Goal: Task Accomplishment & Management: Manage account settings

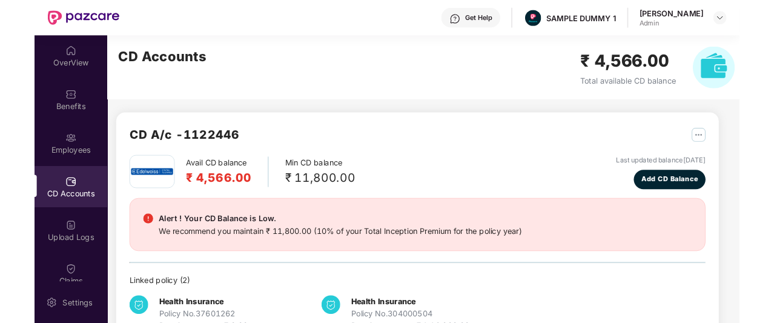
scroll to position [1, 0]
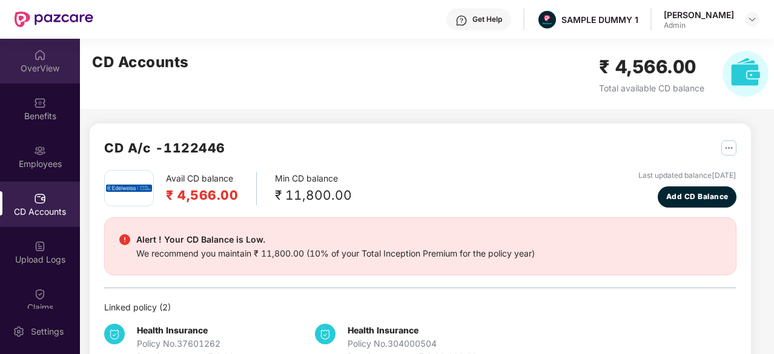
click at [28, 50] on div "OverView" at bounding box center [40, 60] width 80 height 45
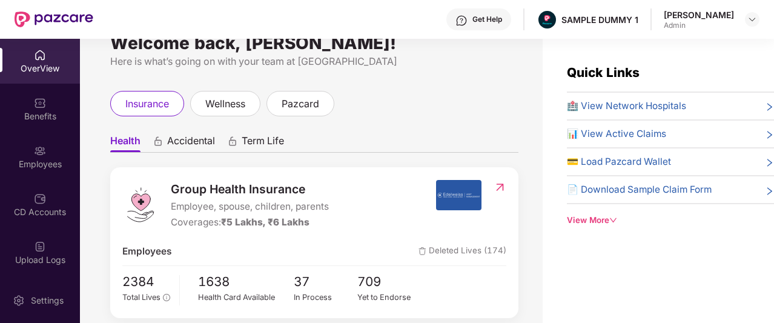
scroll to position [0, 0]
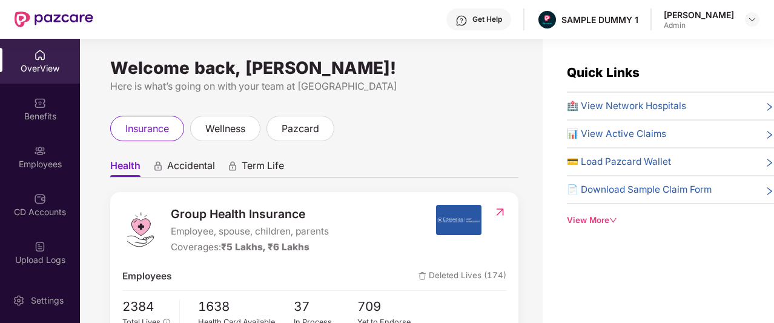
click at [617, 218] on icon "down" at bounding box center [613, 220] width 8 height 8
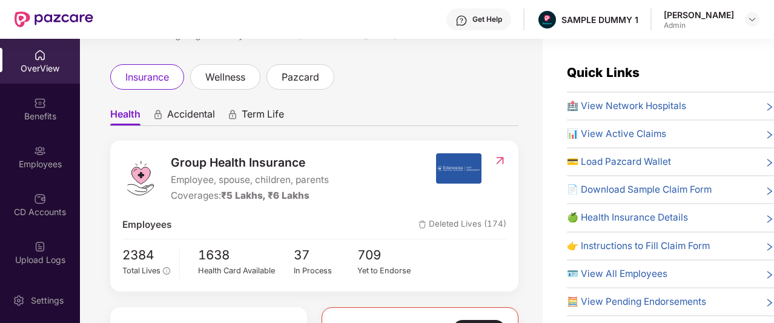
scroll to position [53, 0]
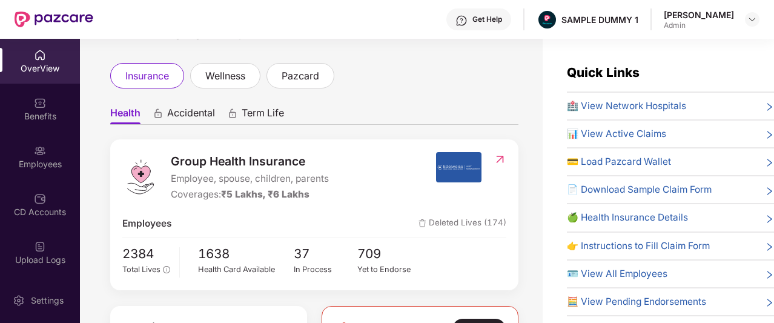
click at [200, 116] on span "Accidental" at bounding box center [191, 116] width 48 height 18
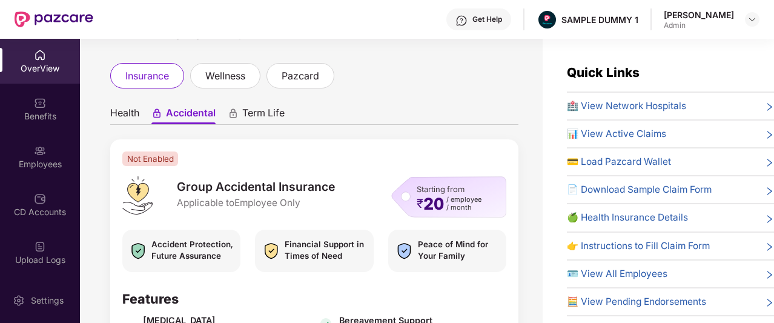
click at [242, 114] on div "Term Life" at bounding box center [256, 116] width 57 height 18
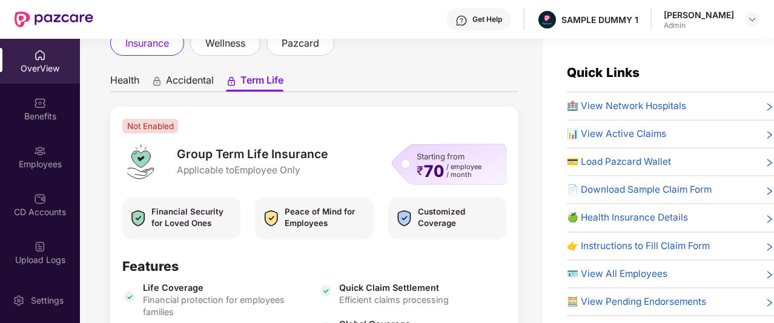
scroll to position [87, 0]
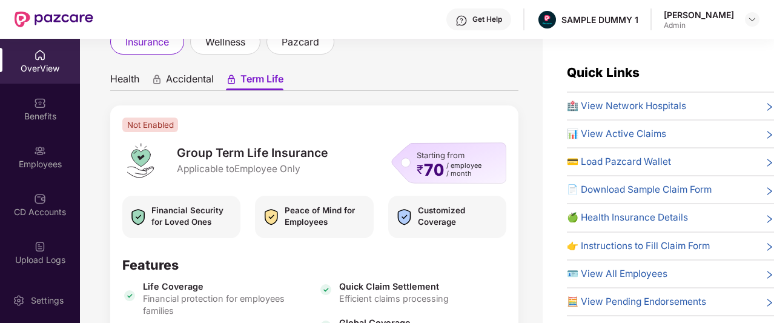
click at [128, 84] on span "Health" at bounding box center [124, 82] width 29 height 18
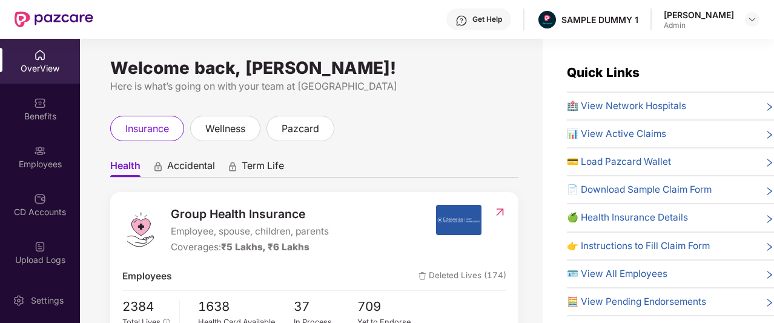
click at [493, 16] on div "Get Help" at bounding box center [487, 20] width 30 height 10
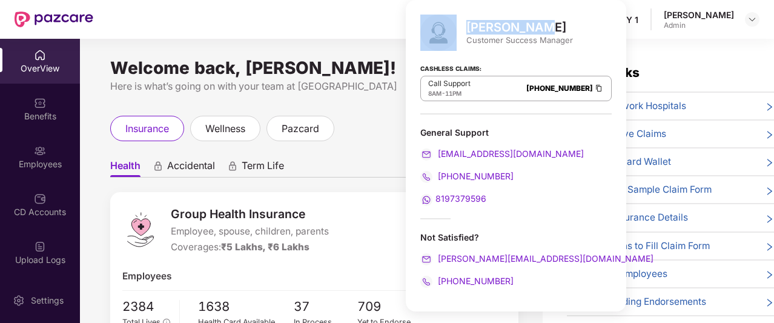
drag, startPoint x: 461, startPoint y: 22, endPoint x: 539, endPoint y: 24, distance: 78.1
click at [539, 24] on div "[PERSON_NAME] Customer Success Manager" at bounding box center [515, 33] width 191 height 36
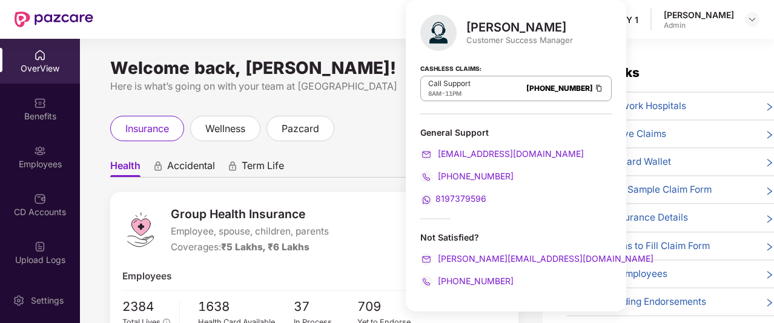
click at [455, 220] on div "[PERSON_NAME] Customer Success Manager Cashless Claims: Call Support 8AM - 11PM…" at bounding box center [516, 155] width 220 height 311
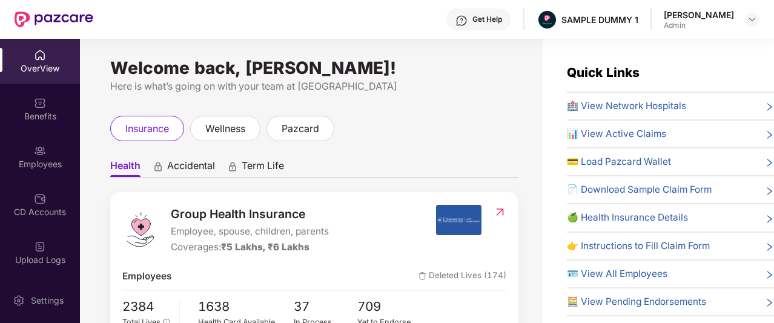
click at [387, 168] on ul "Health Accidental Term Life" at bounding box center [314, 165] width 408 height 24
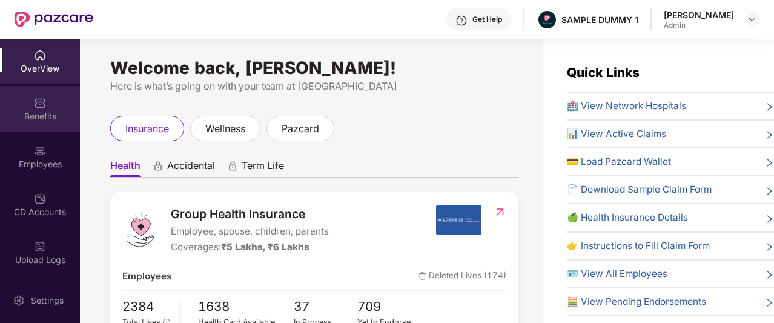
click at [38, 101] on img at bounding box center [40, 103] width 12 height 12
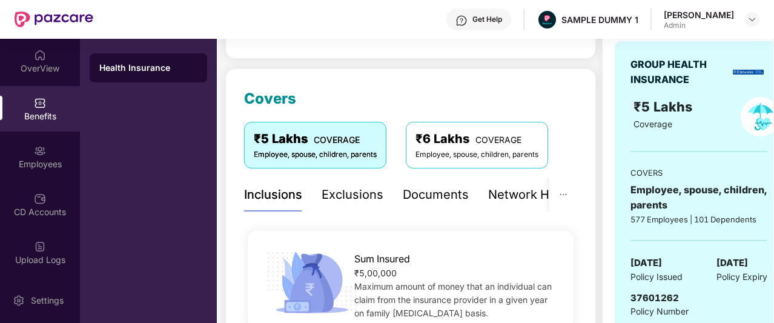
scroll to position [133, 0]
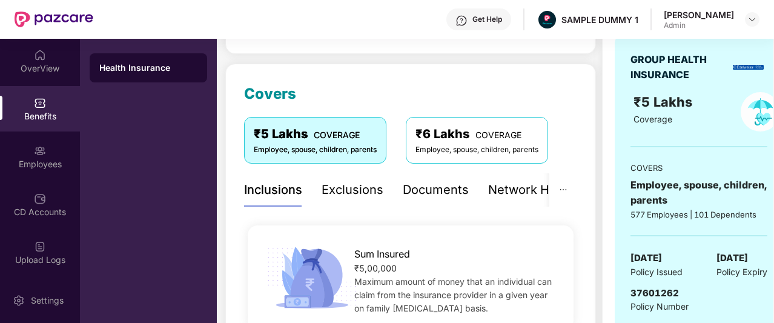
click at [341, 194] on div "Exclusions" at bounding box center [352, 189] width 62 height 19
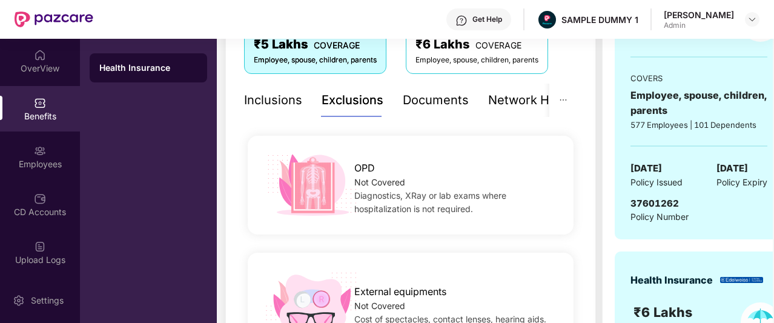
scroll to position [212, 0]
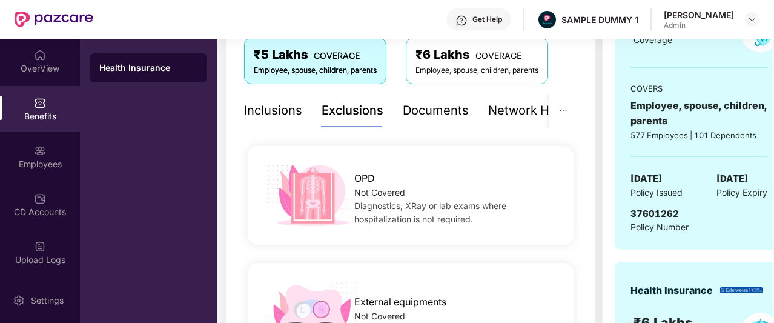
click at [426, 112] on div "Documents" at bounding box center [436, 110] width 66 height 19
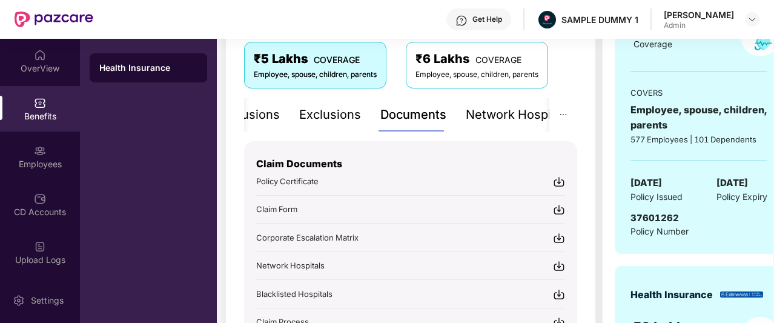
scroll to position [208, 0]
click at [495, 111] on div "Network Hospitals" at bounding box center [519, 114] width 106 height 19
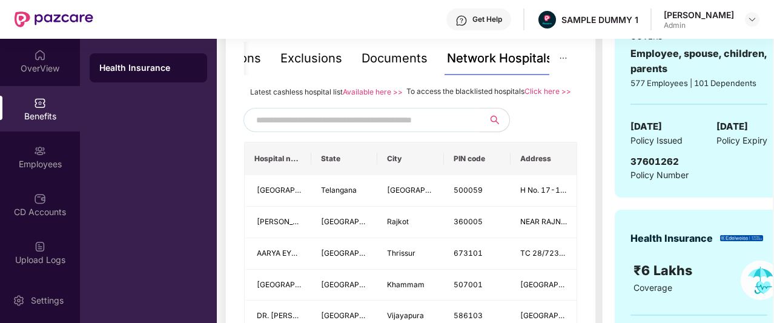
scroll to position [265, 0]
click at [436, 128] on input "text" at bounding box center [359, 119] width 207 height 18
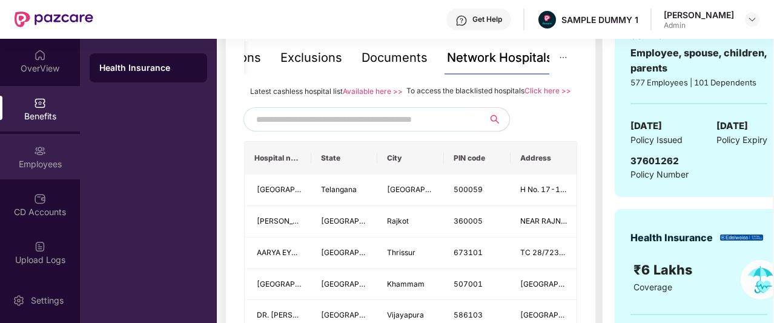
click at [37, 154] on img at bounding box center [40, 151] width 12 height 12
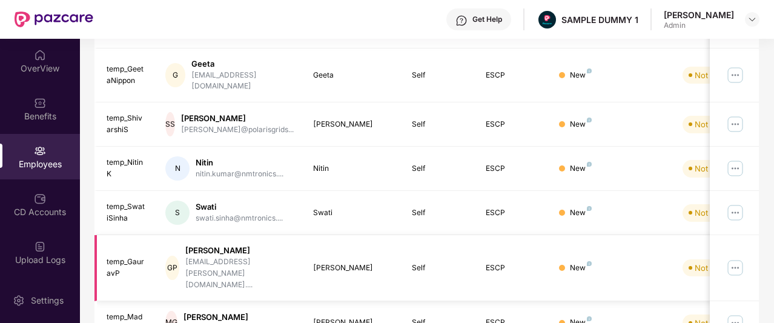
scroll to position [0, 0]
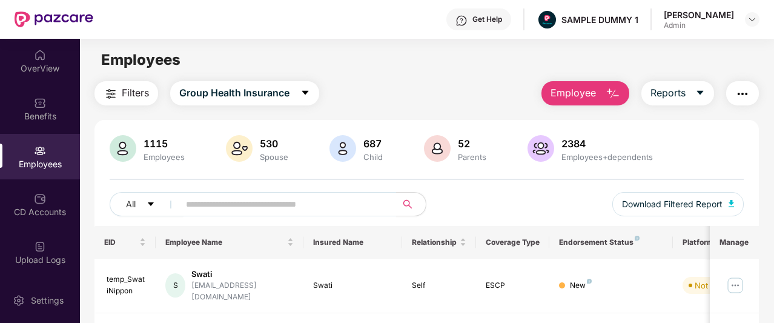
click at [601, 88] on button "Employee" at bounding box center [585, 93] width 88 height 24
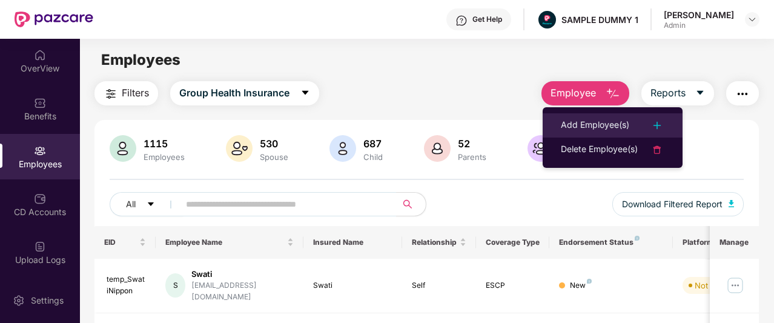
click at [598, 122] on div "Add Employee(s)" at bounding box center [595, 125] width 68 height 15
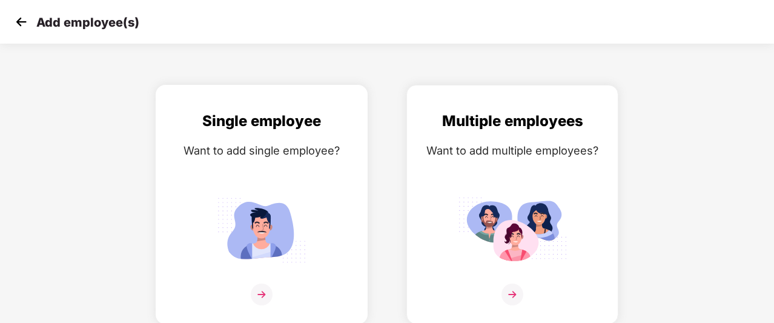
click at [275, 221] on img at bounding box center [261, 230] width 109 height 76
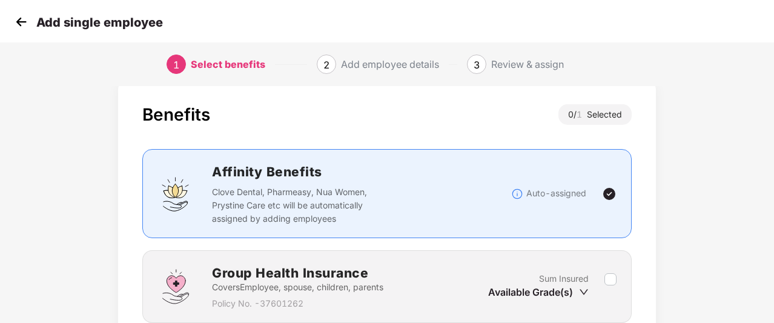
scroll to position [123, 0]
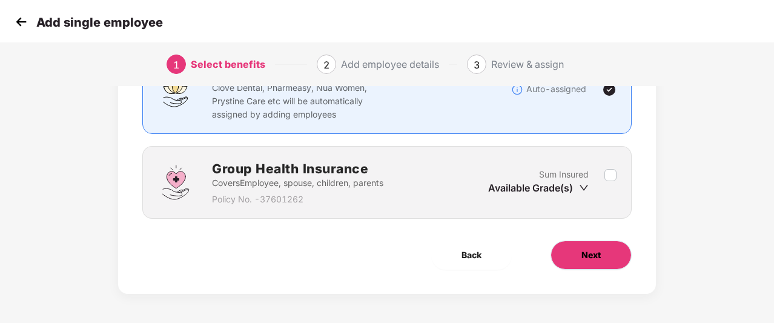
click at [585, 255] on span "Next" at bounding box center [590, 254] width 19 height 13
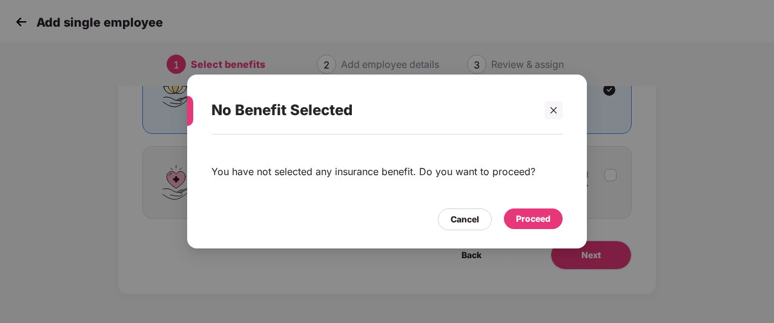
click at [550, 220] on div "Proceed" at bounding box center [533, 218] width 35 height 13
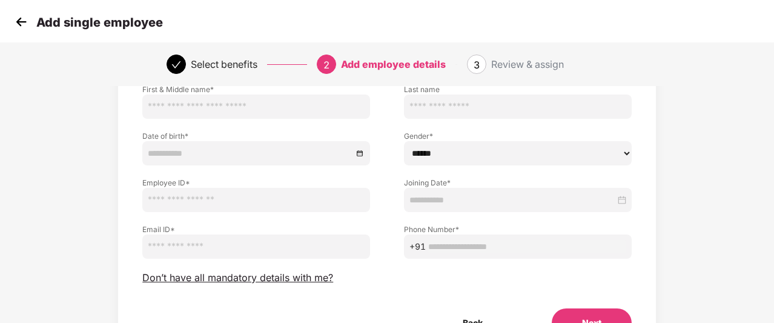
scroll to position [93, 0]
click at [280, 275] on span "Don’t have all mandatory details with me?" at bounding box center [237, 278] width 191 height 13
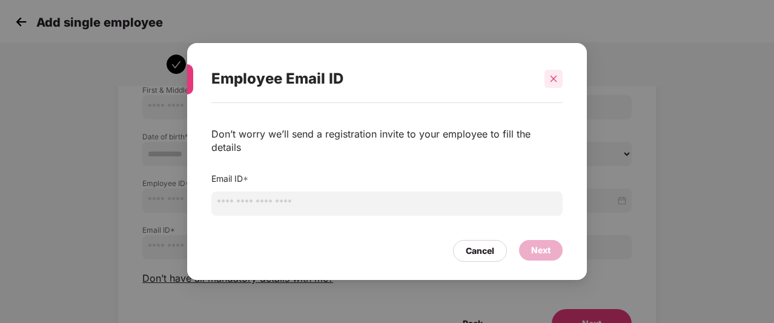
click at [550, 83] on icon "close" at bounding box center [553, 78] width 8 height 8
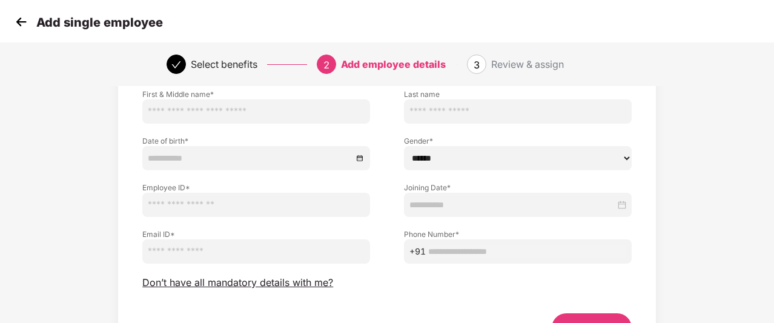
scroll to position [88, 0]
drag, startPoint x: 493, startPoint y: 65, endPoint x: 568, endPoint y: 63, distance: 74.5
click at [568, 63] on div "Review & assign" at bounding box center [549, 63] width 116 height 19
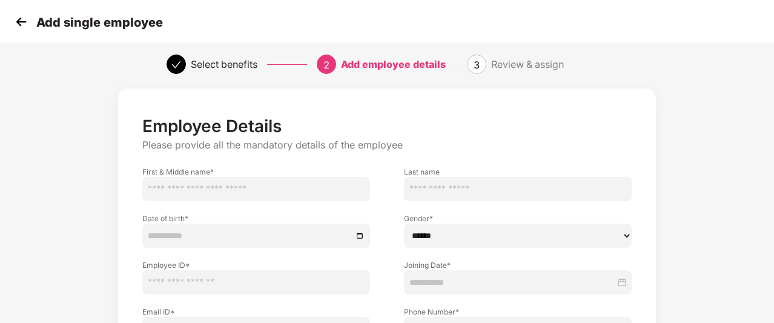
scroll to position [7, 0]
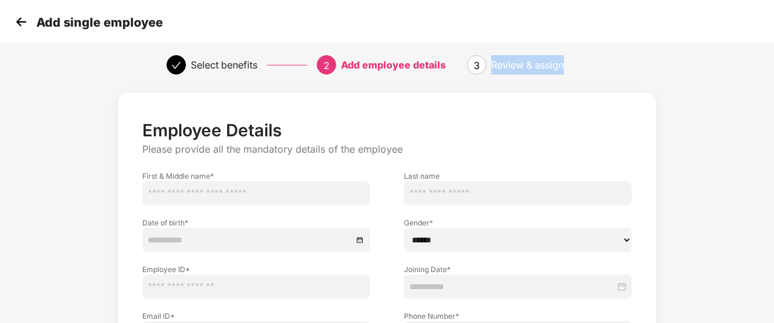
drag, startPoint x: 494, startPoint y: 65, endPoint x: 571, endPoint y: 61, distance: 77.0
click at [571, 61] on div "Review & assign" at bounding box center [549, 64] width 116 height 19
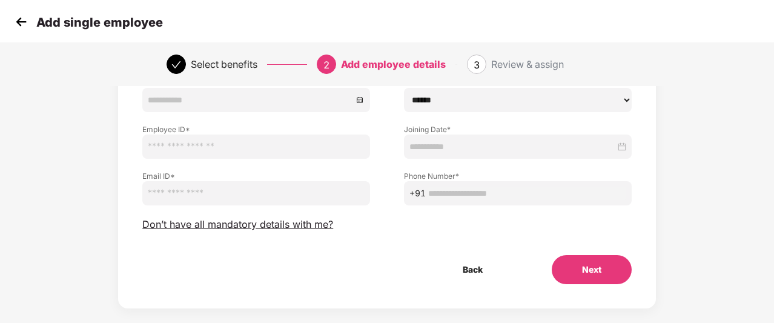
scroll to position [147, 1]
click at [18, 21] on img at bounding box center [21, 22] width 18 height 18
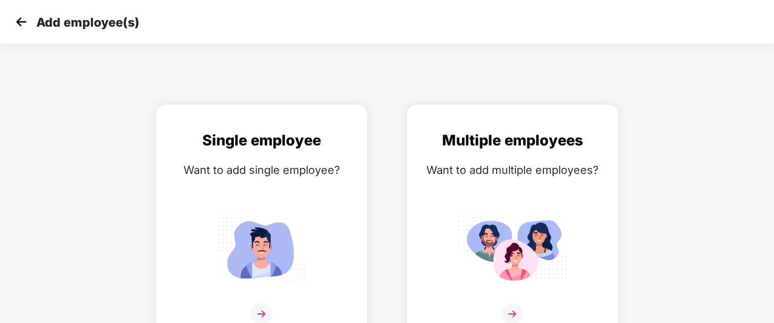
click at [22, 26] on img at bounding box center [21, 22] width 18 height 18
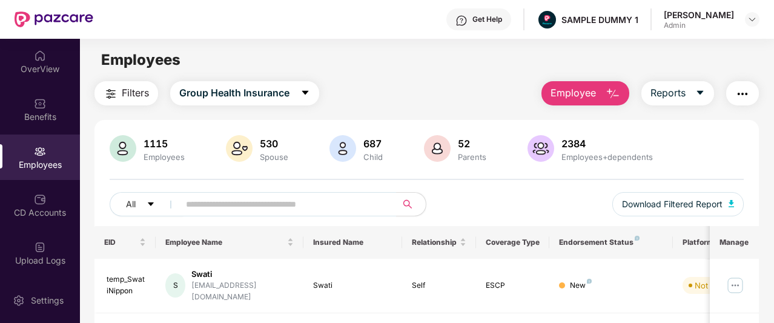
click at [487, 18] on div "Get Help" at bounding box center [478, 19] width 65 height 22
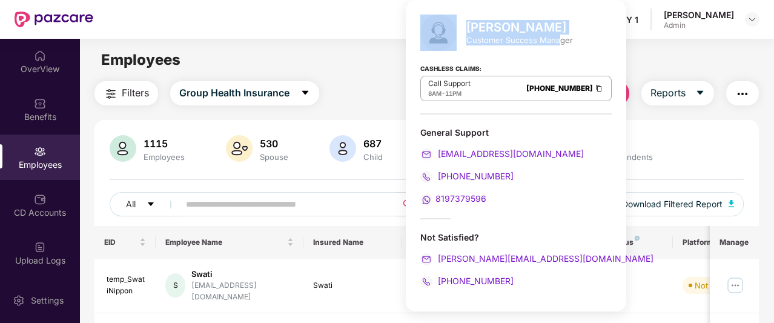
drag, startPoint x: 461, startPoint y: 24, endPoint x: 559, endPoint y: 40, distance: 100.0
click at [559, 40] on div "[PERSON_NAME] Customer Success Manager" at bounding box center [515, 33] width 191 height 36
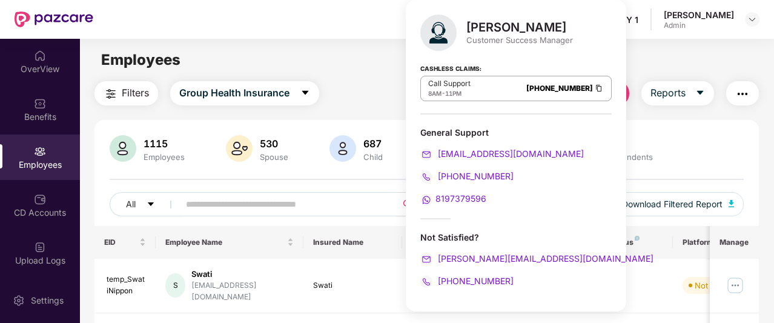
click at [610, 46] on main "Employees Filters Group Health Insurance Employee Reports 1115 Employees 530 Sp…" at bounding box center [426, 200] width 693 height 323
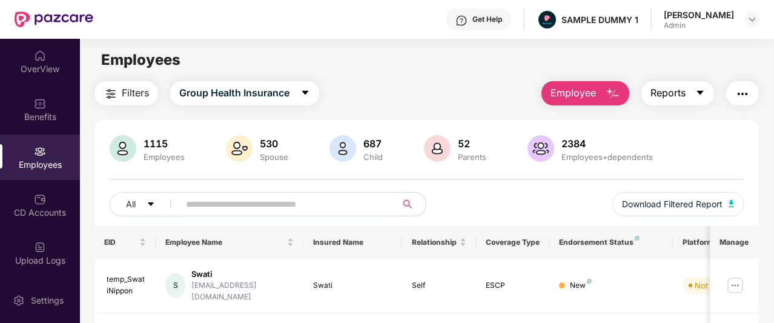
click at [666, 88] on span "Reports" at bounding box center [667, 92] width 35 height 15
click at [465, 64] on div "Employees" at bounding box center [426, 59] width 693 height 23
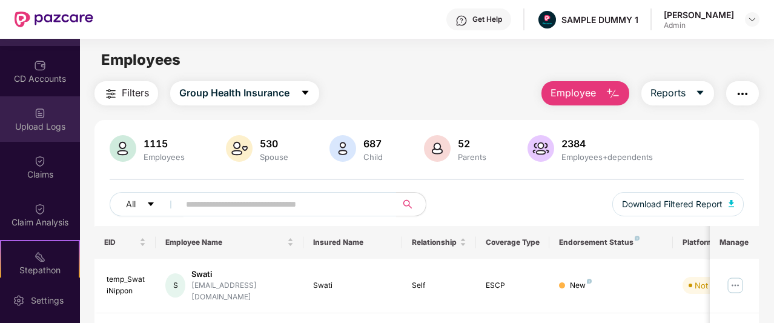
scroll to position [134, 0]
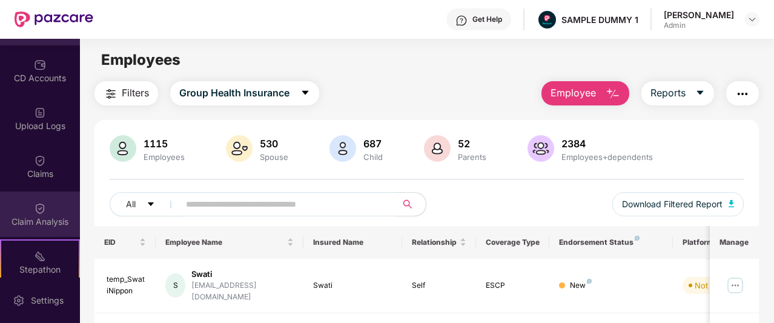
click at [42, 229] on div "Claim Analysis" at bounding box center [40, 213] width 80 height 45
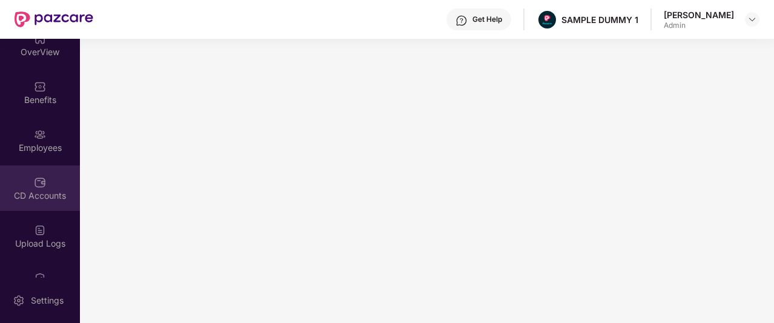
scroll to position [287, 0]
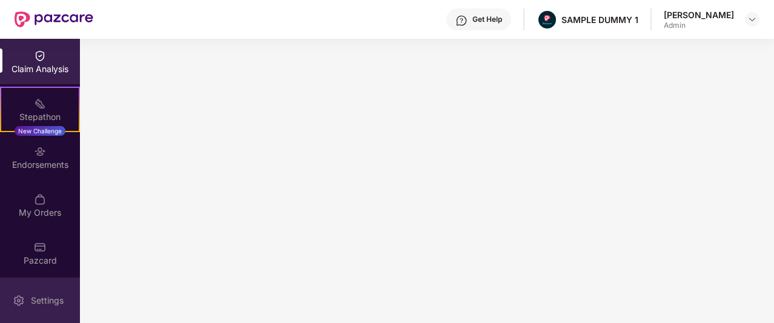
click at [18, 298] on img at bounding box center [19, 300] width 12 height 12
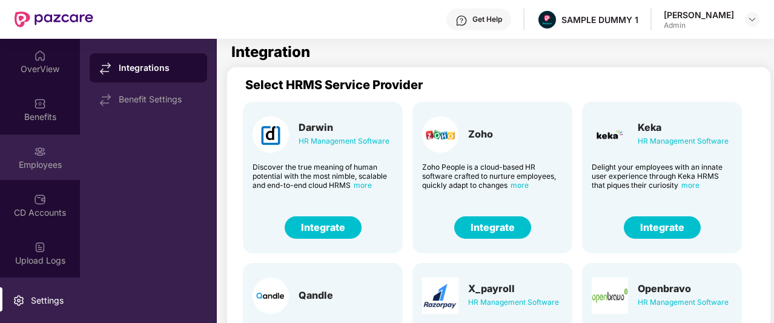
click at [40, 144] on div at bounding box center [40, 150] width 12 height 12
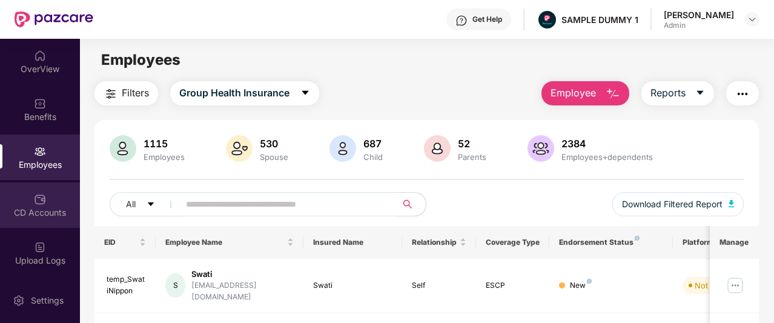
click at [36, 200] on img at bounding box center [40, 199] width 12 height 12
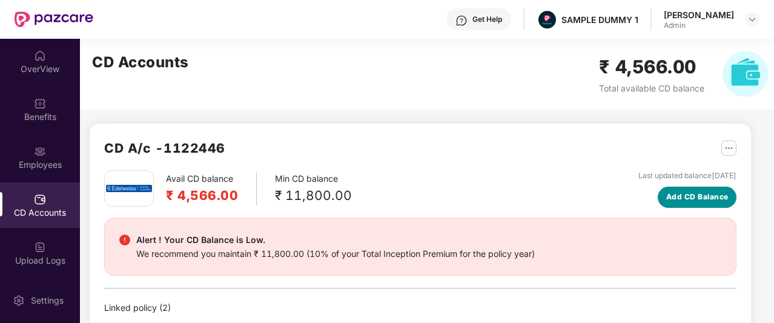
click at [694, 193] on span "Add CD Balance" at bounding box center [697, 197] width 62 height 12
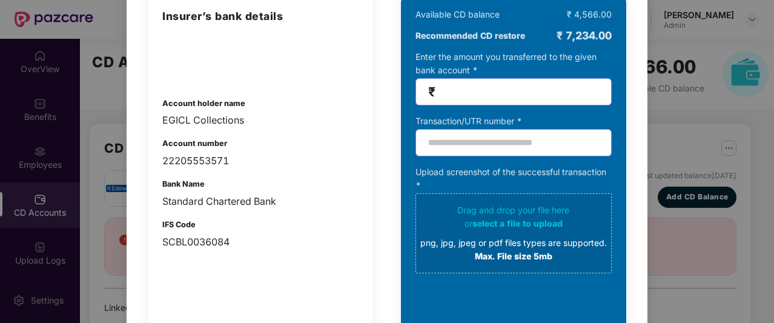
scroll to position [114, 0]
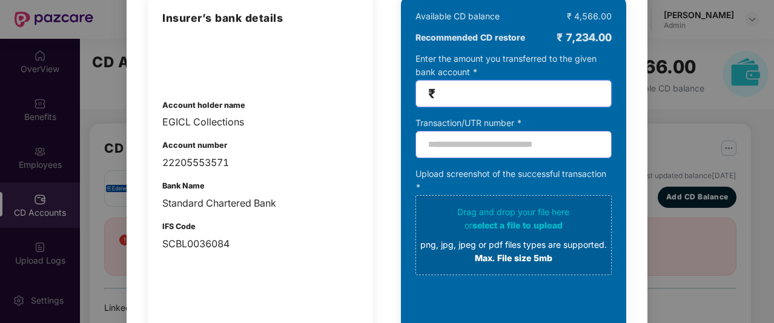
click at [516, 96] on input "number" at bounding box center [518, 94] width 161 height 14
click at [493, 142] on input "text" at bounding box center [513, 144] width 196 height 27
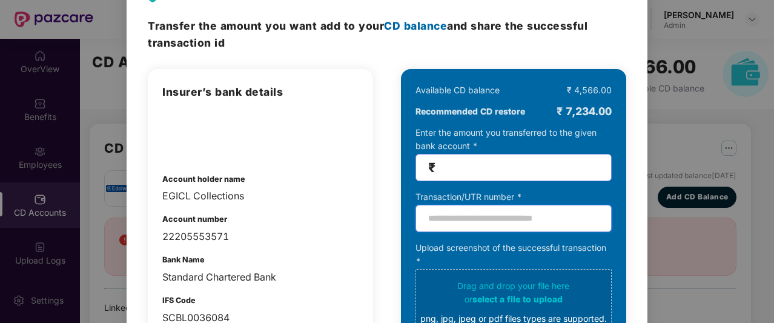
scroll to position [0, 0]
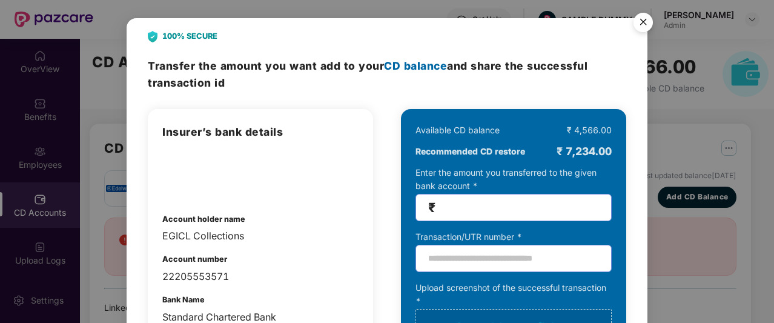
click at [646, 19] on img "Close" at bounding box center [643, 24] width 34 height 34
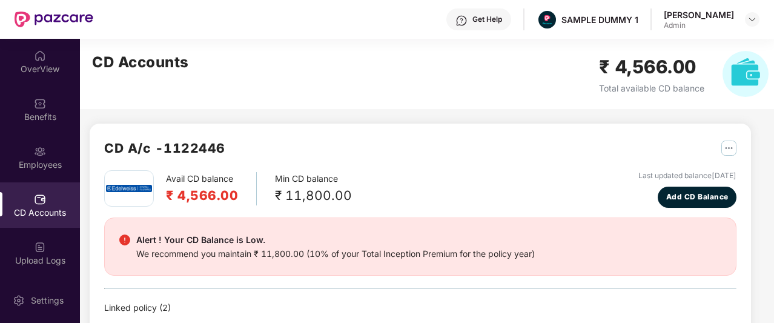
click at [655, 156] on div "CD A/c - 1122446" at bounding box center [420, 154] width 632 height 32
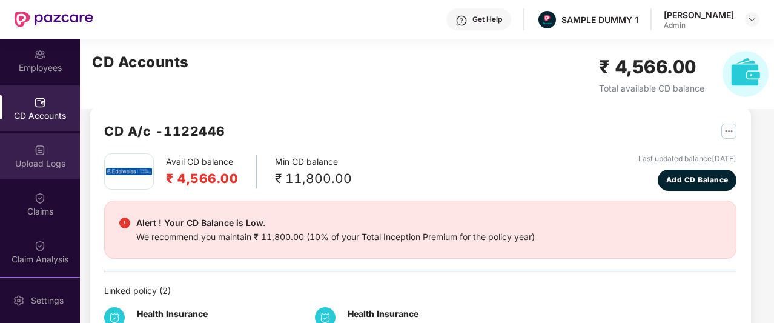
scroll to position [97, 0]
click at [34, 199] on img at bounding box center [40, 197] width 12 height 12
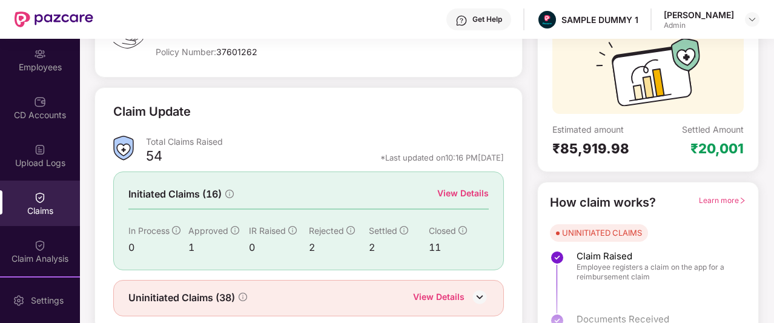
scroll to position [115, 0]
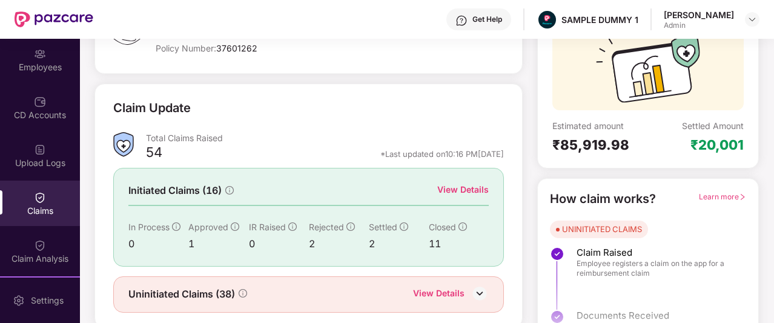
click at [463, 183] on div "View Details" at bounding box center [462, 189] width 51 height 13
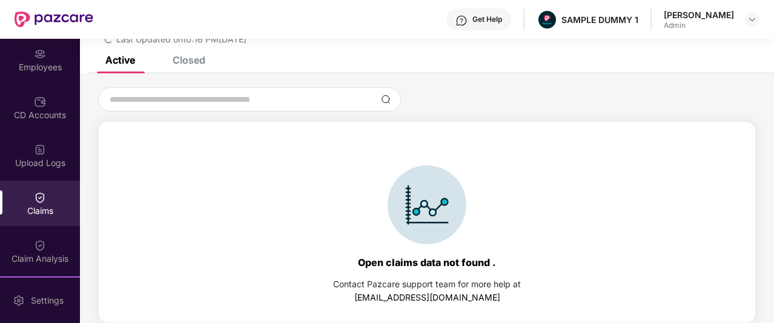
scroll to position [38, 0]
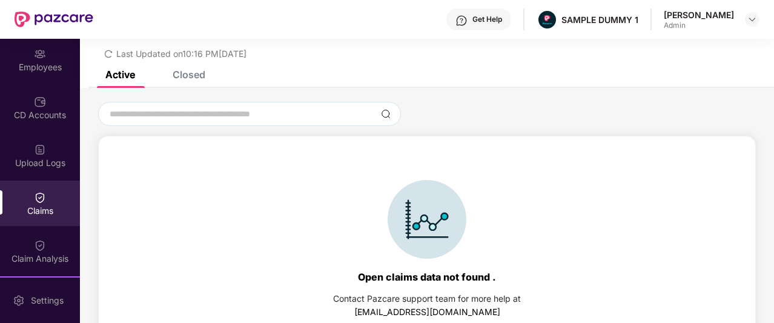
click at [196, 71] on div "Closed" at bounding box center [189, 74] width 33 height 12
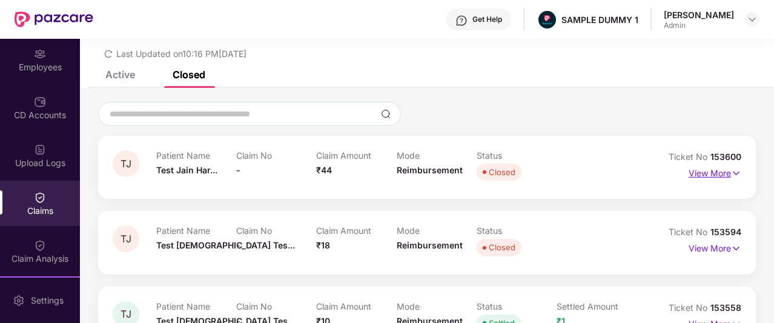
click at [691, 173] on p "View More" at bounding box center [714, 171] width 53 height 16
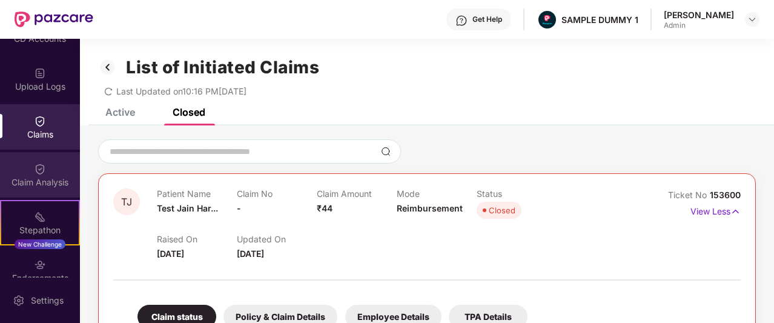
scroll to position [174, 0]
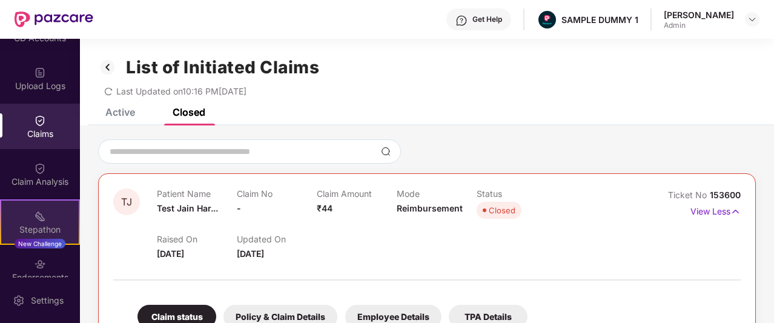
click at [34, 221] on img at bounding box center [40, 216] width 12 height 12
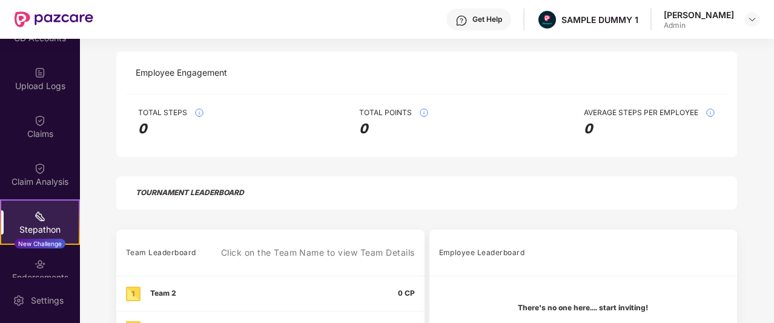
scroll to position [185, 0]
drag, startPoint x: 228, startPoint y: 70, endPoint x: 132, endPoint y: 76, distance: 96.4
click at [132, 76] on div "Employee Engagement" at bounding box center [426, 73] width 601 height 43
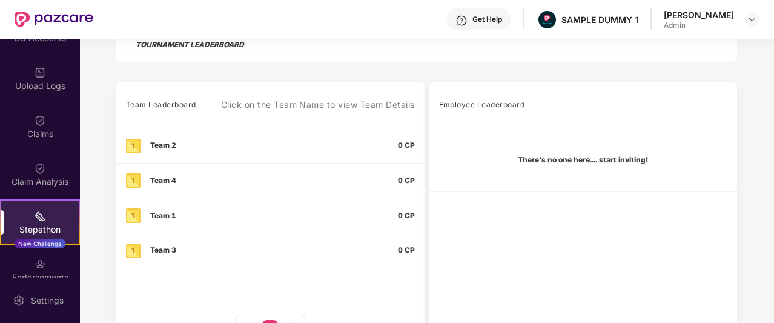
scroll to position [361, 0]
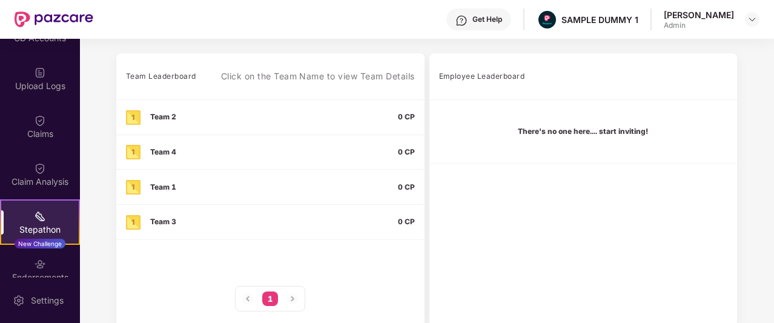
click at [529, 136] on td "There's no one here.... start inviting!" at bounding box center [583, 131] width 308 height 64
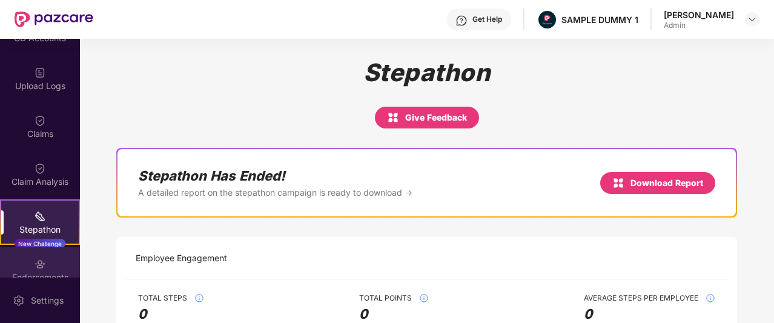
scroll to position [287, 0]
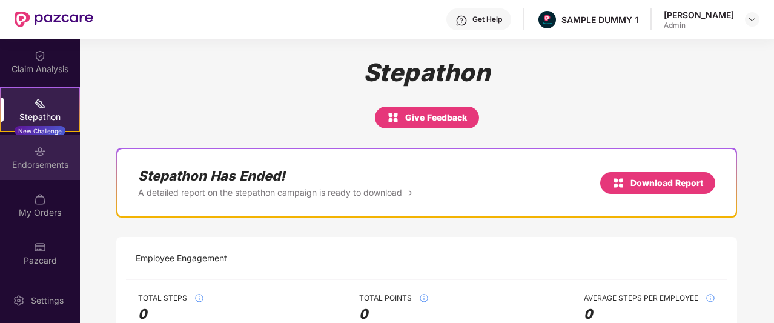
click at [35, 146] on img at bounding box center [40, 151] width 12 height 12
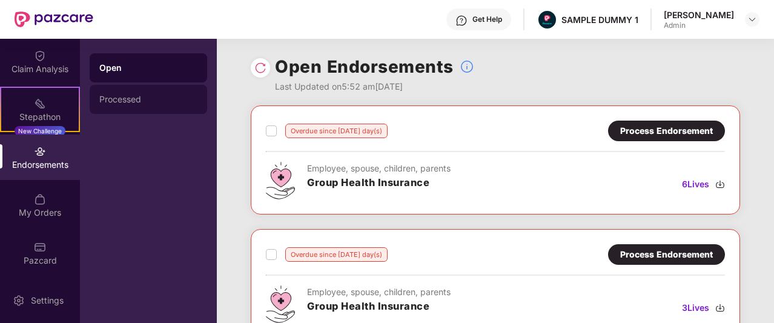
click at [153, 100] on div "Processed" at bounding box center [148, 99] width 98 height 10
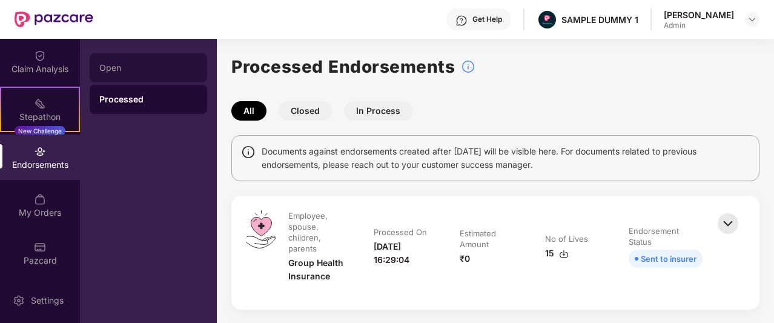
click at [128, 74] on div "Open" at bounding box center [148, 67] width 117 height 29
